Goal: Information Seeking & Learning: Learn about a topic

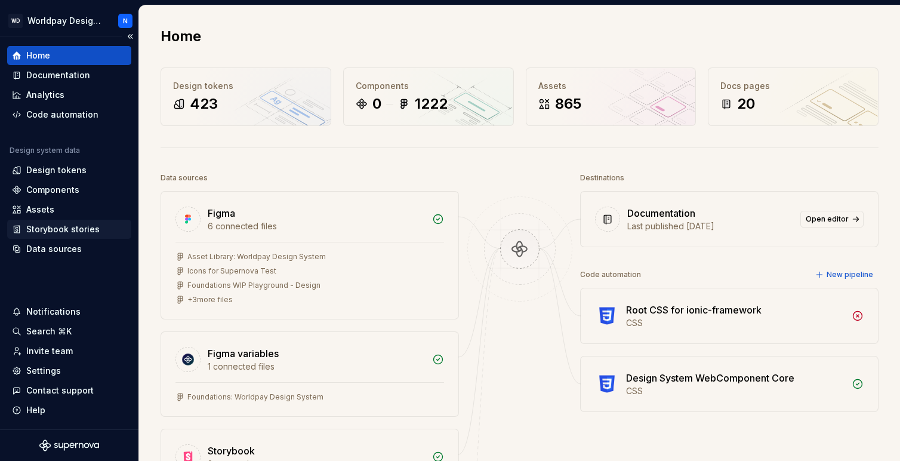
click at [51, 230] on div "Storybook stories" at bounding box center [62, 229] width 73 height 12
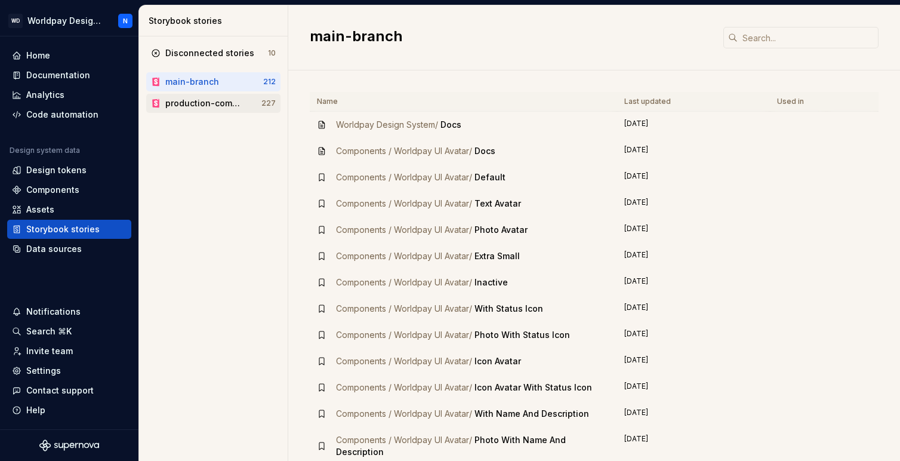
click at [194, 106] on div "production-components" at bounding box center [203, 103] width 77 height 12
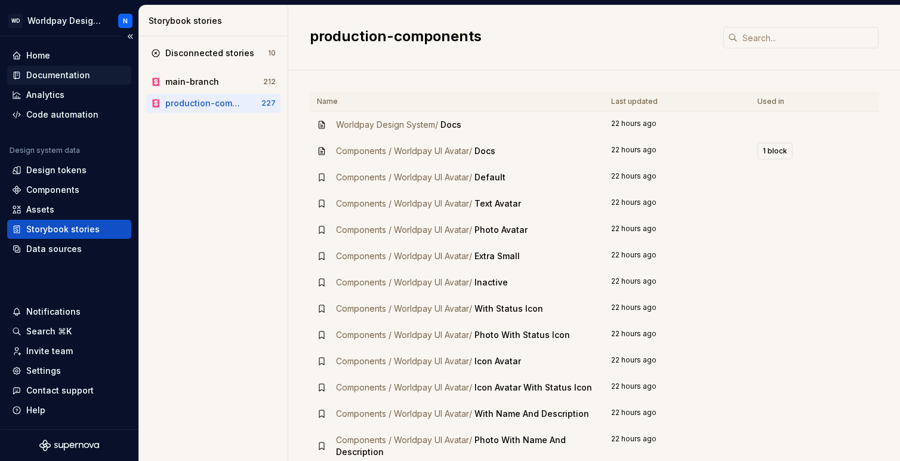
click at [64, 75] on div "Documentation" at bounding box center [58, 75] width 64 height 12
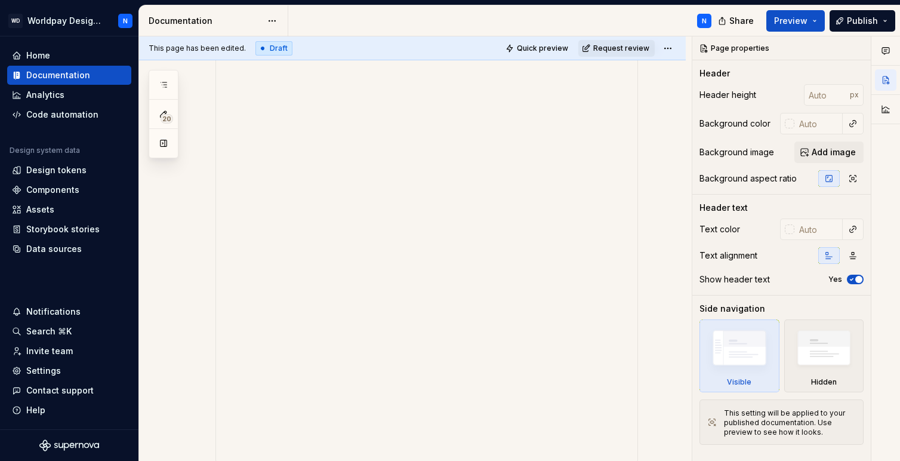
scroll to position [242, 0]
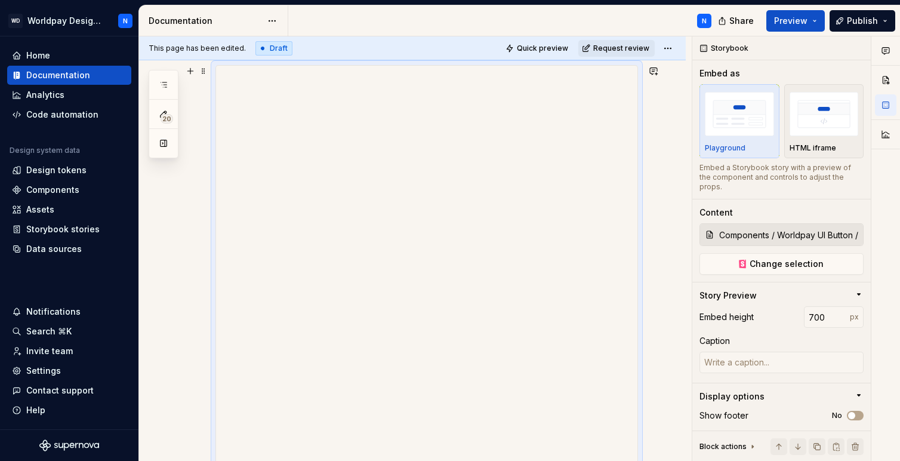
type textarea "*"
click at [190, 93] on button "button" at bounding box center [190, 92] width 17 height 17
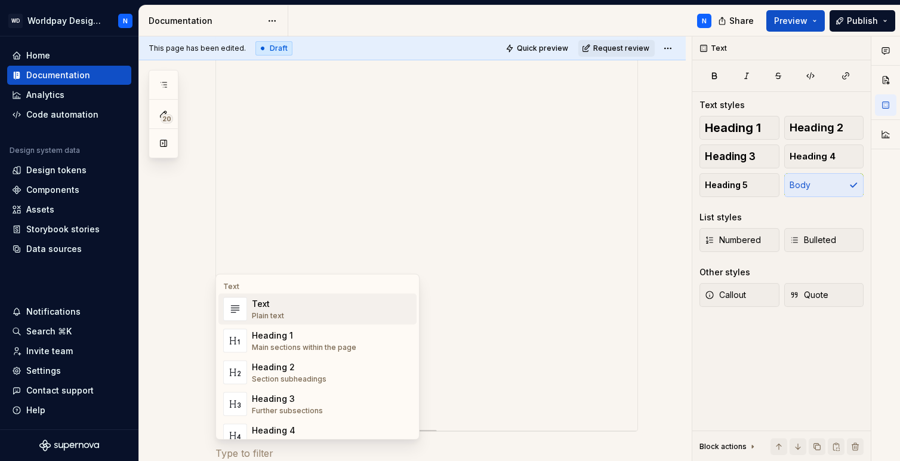
click at [309, 308] on div "Text Plain text" at bounding box center [332, 309] width 160 height 24
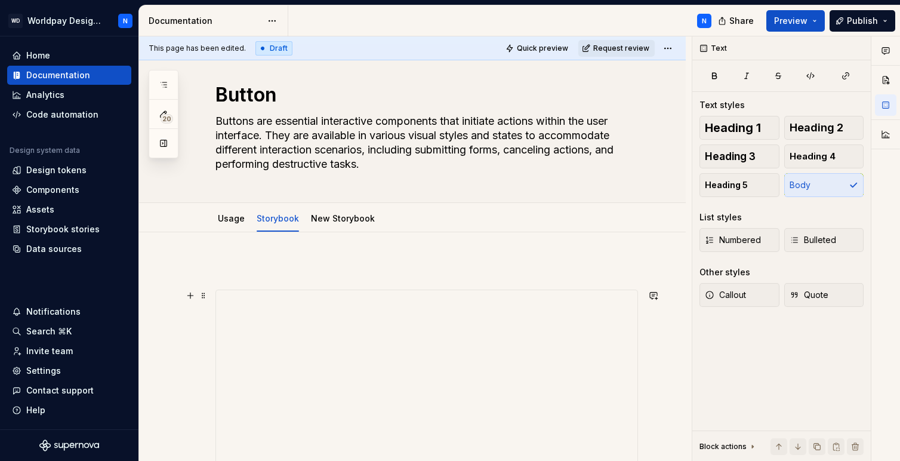
scroll to position [12, 0]
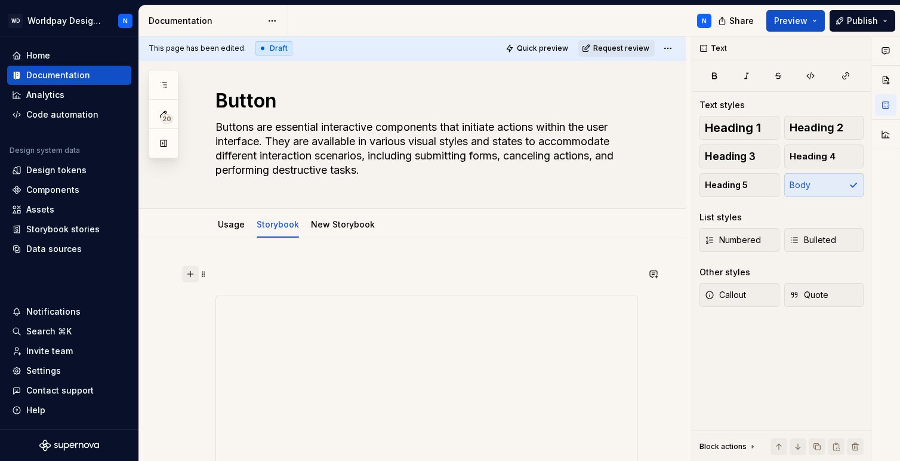
click at [190, 273] on button "button" at bounding box center [190, 274] width 17 height 17
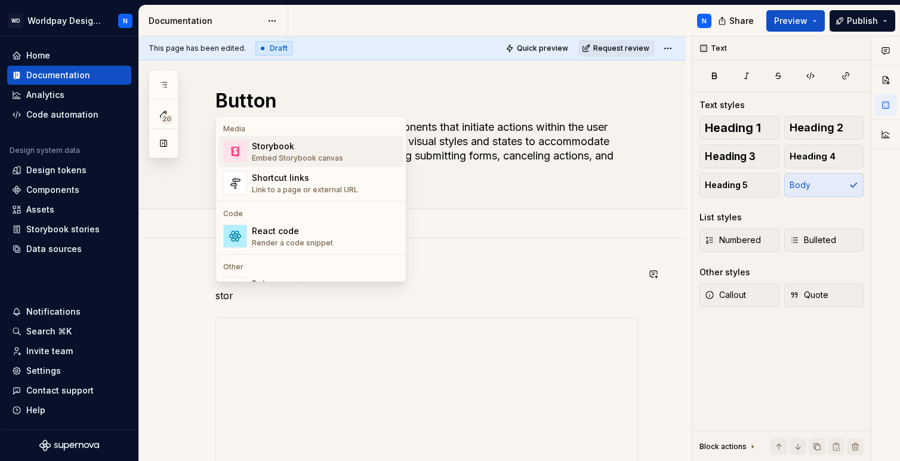
click at [300, 153] on div "Embed Storybook canvas" at bounding box center [297, 158] width 91 height 10
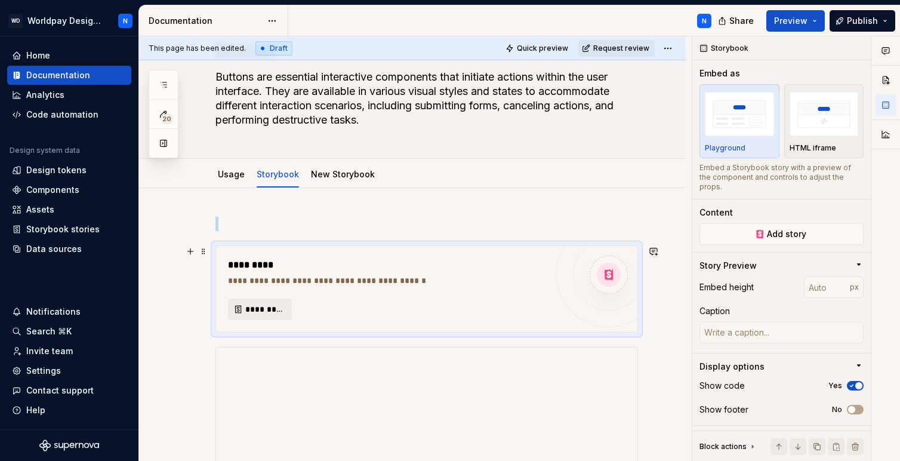
scroll to position [77, 0]
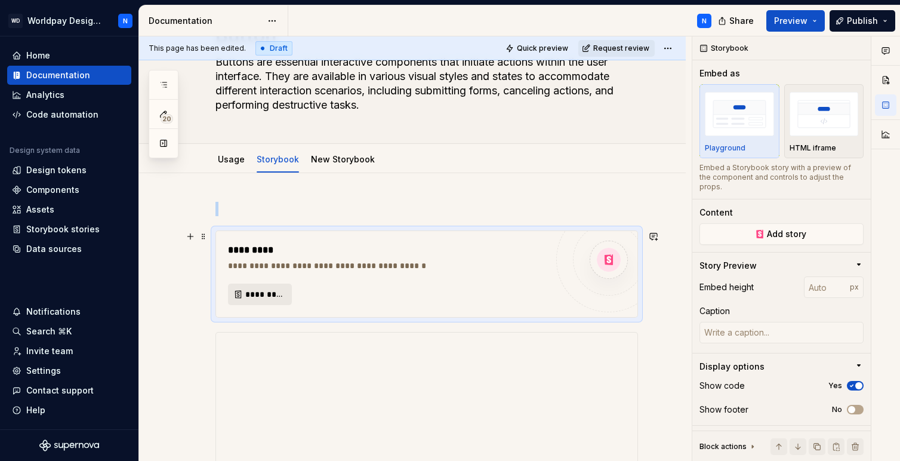
click at [248, 296] on span "*********" at bounding box center [264, 294] width 39 height 12
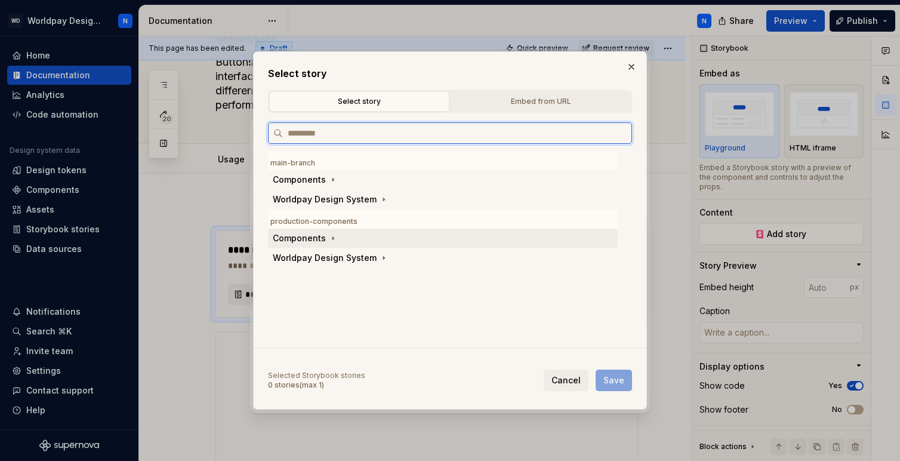
click at [300, 242] on div "Components" at bounding box center [299, 238] width 53 height 12
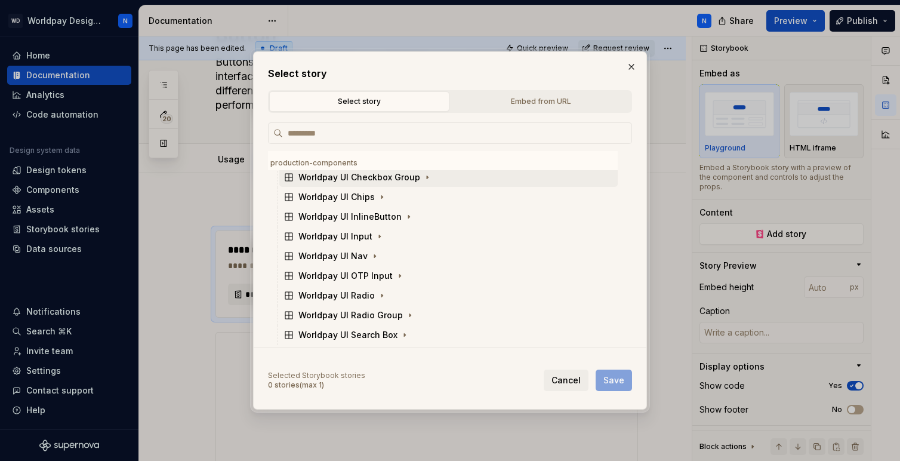
scroll to position [180, 0]
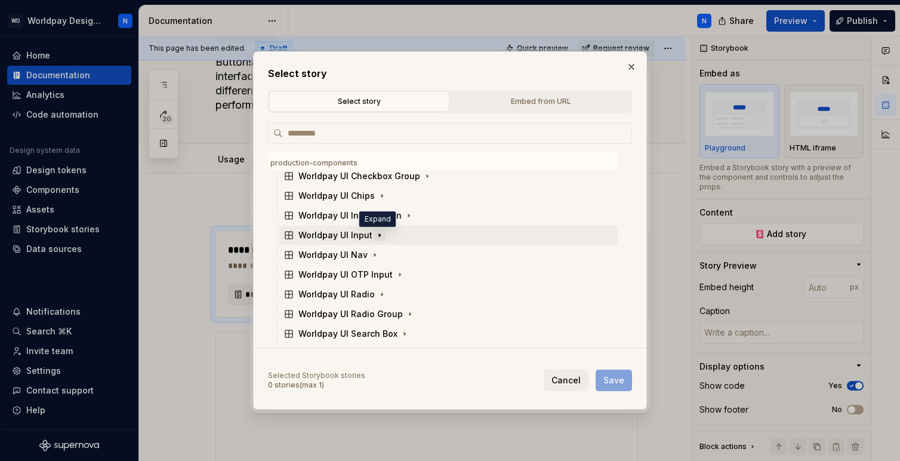
click at [378, 233] on icon "button" at bounding box center [380, 235] width 10 height 10
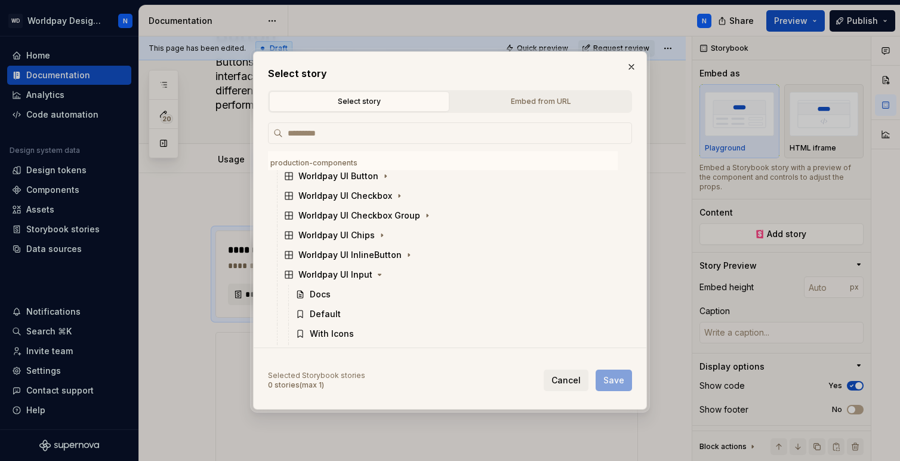
scroll to position [0, 0]
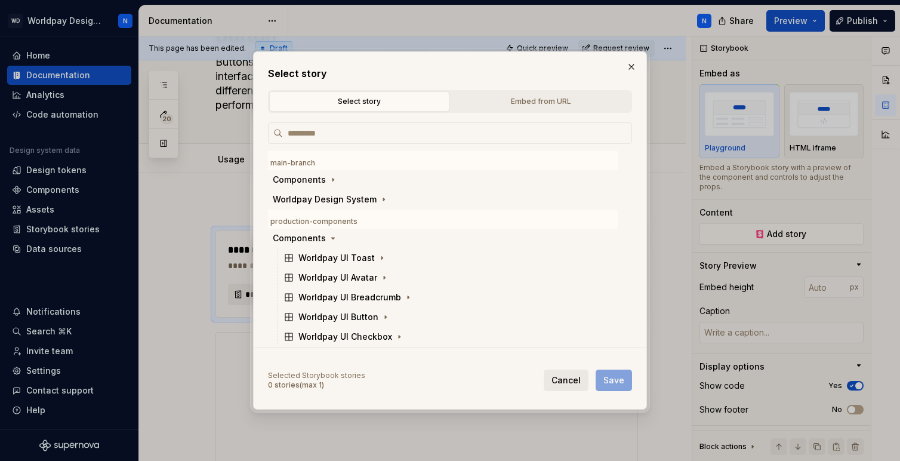
click at [572, 383] on span "Cancel" at bounding box center [566, 380] width 29 height 12
type textarea "*"
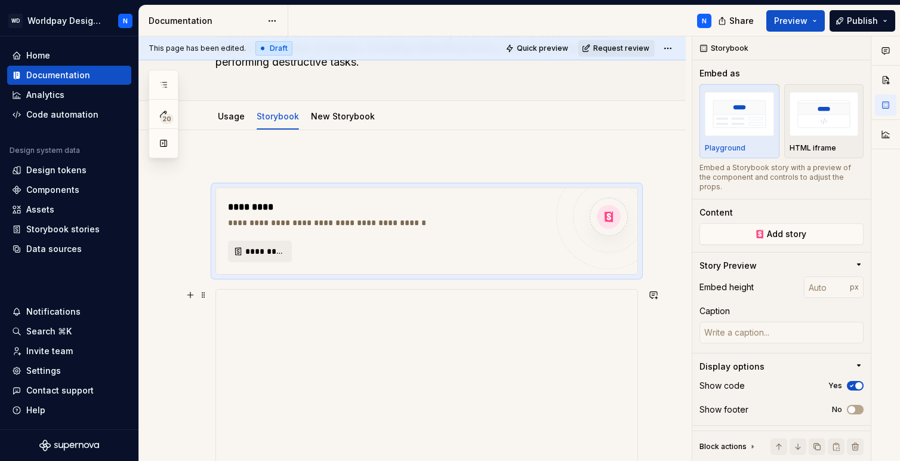
scroll to position [140, 0]
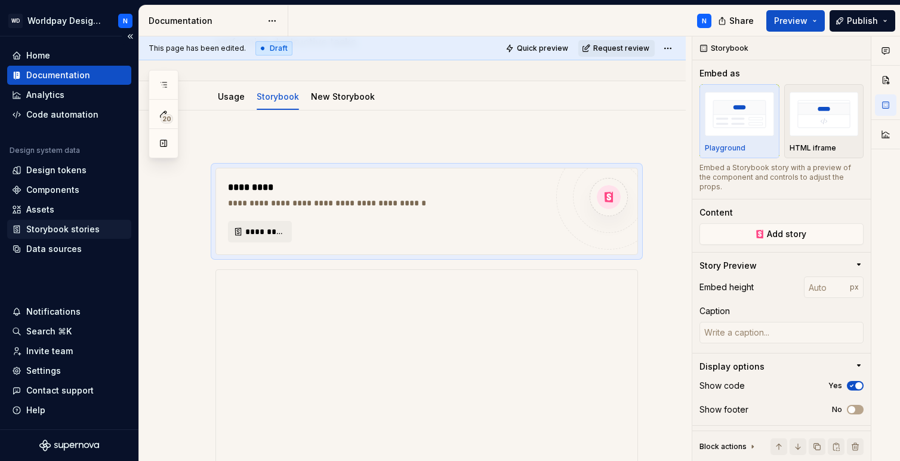
click at [79, 226] on div "Storybook stories" at bounding box center [62, 229] width 73 height 12
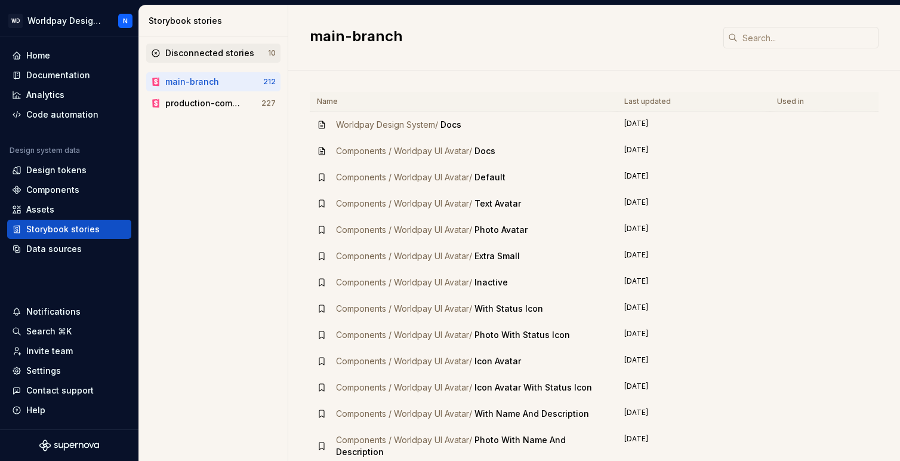
click at [217, 52] on div "Disconnected stories" at bounding box center [209, 53] width 89 height 12
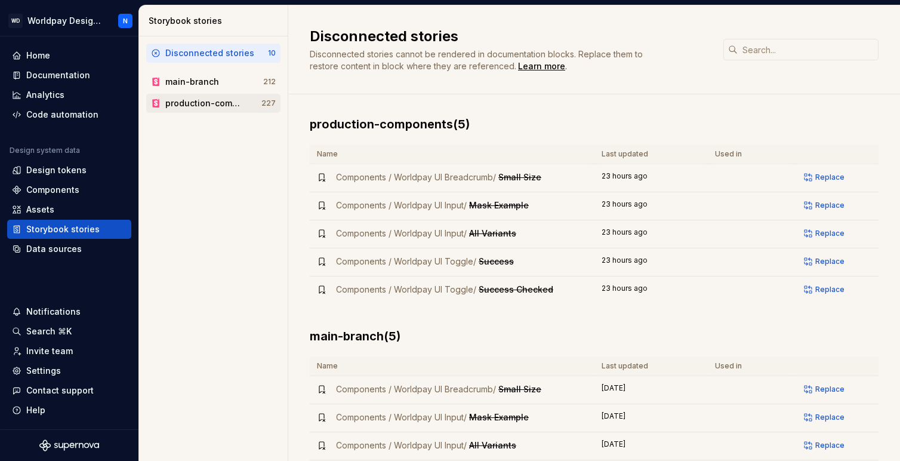
click at [210, 105] on div "production-components" at bounding box center [203, 103] width 77 height 12
